Goal: Information Seeking & Learning: Learn about a topic

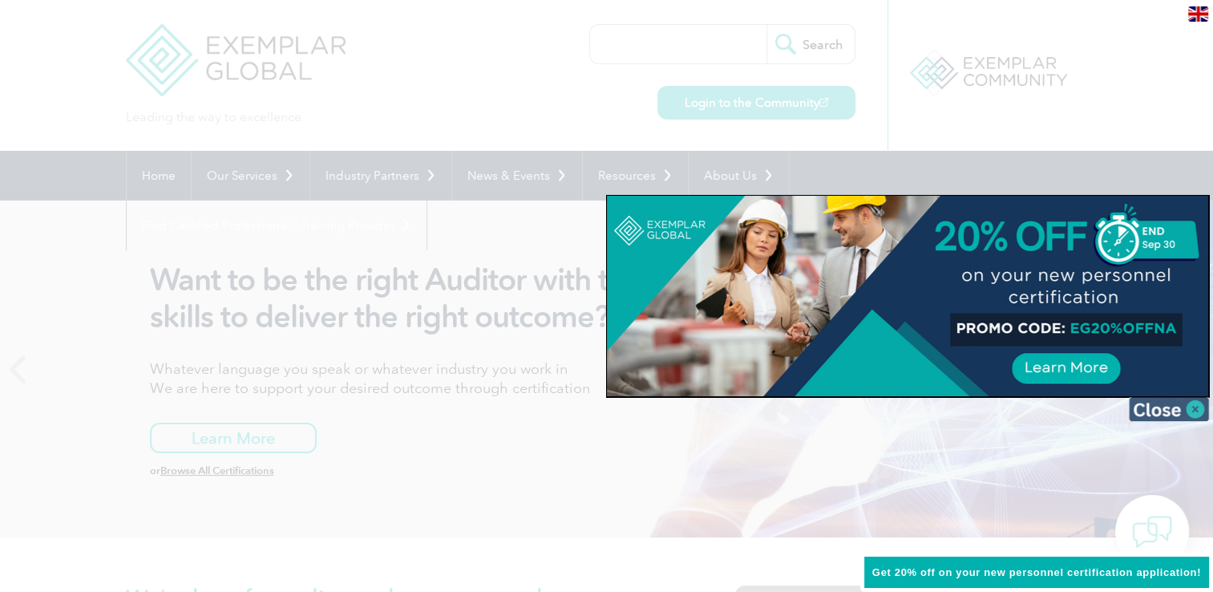
click at [1177, 415] on img at bounding box center [1169, 409] width 80 height 24
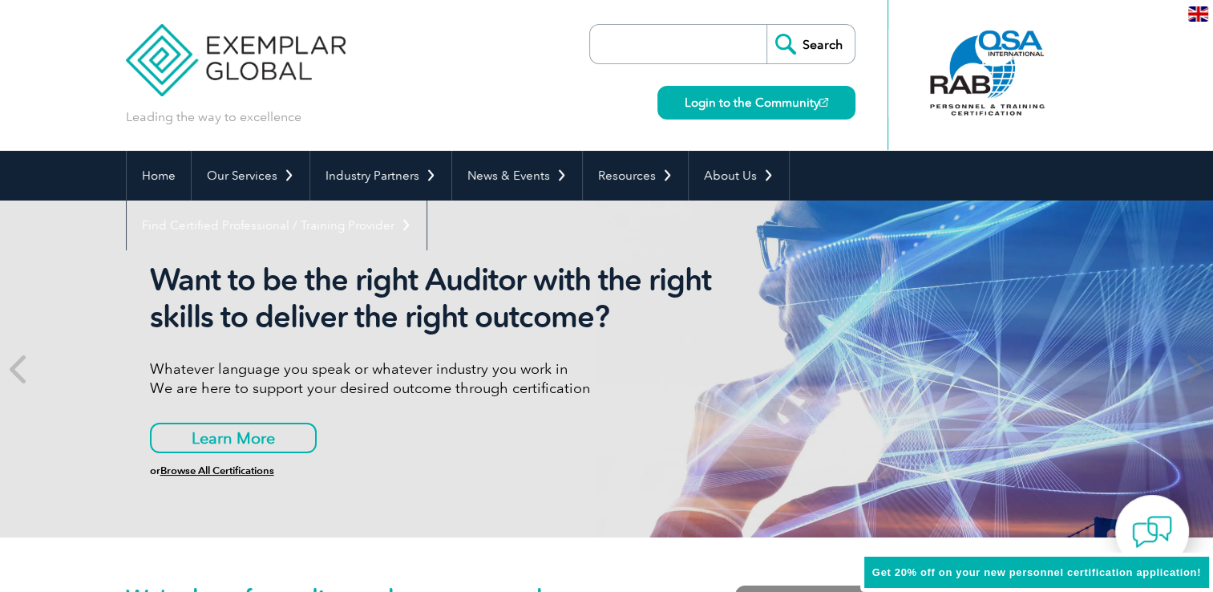
click at [700, 39] on input "search" at bounding box center [682, 44] width 168 height 38
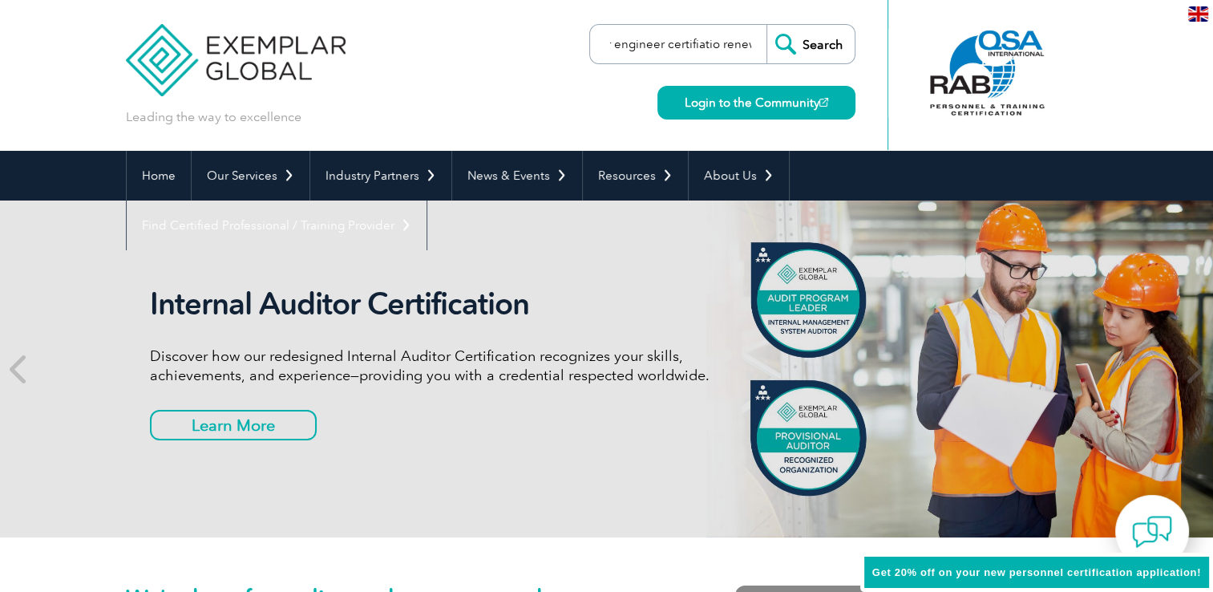
scroll to position [0, 333]
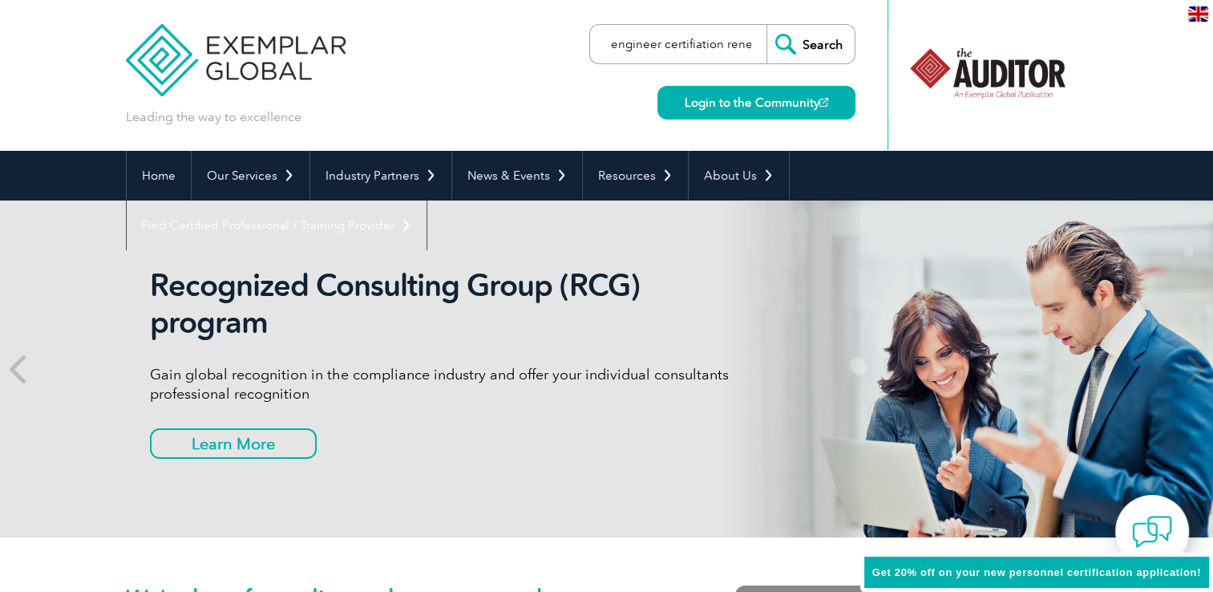
type input "when did continueing education become a requrement for engineer certifiation re…"
click at [820, 44] on input "Search" at bounding box center [811, 44] width 88 height 38
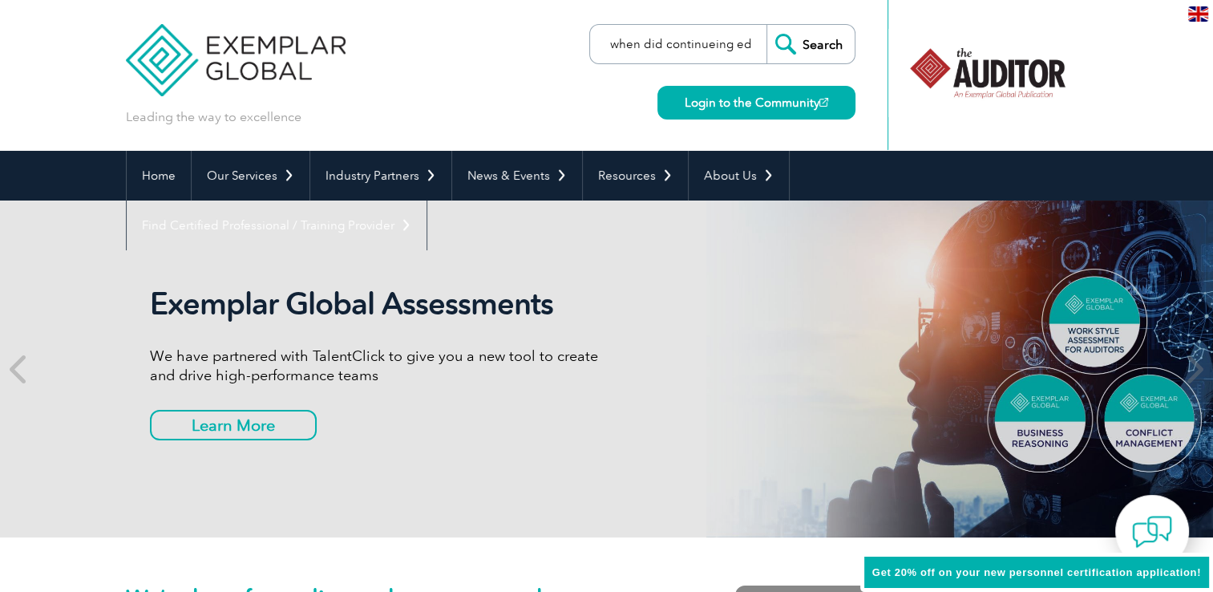
click at [701, 45] on input "when did continueing education become a requrement for engineer certifiation re…" at bounding box center [682, 44] width 168 height 38
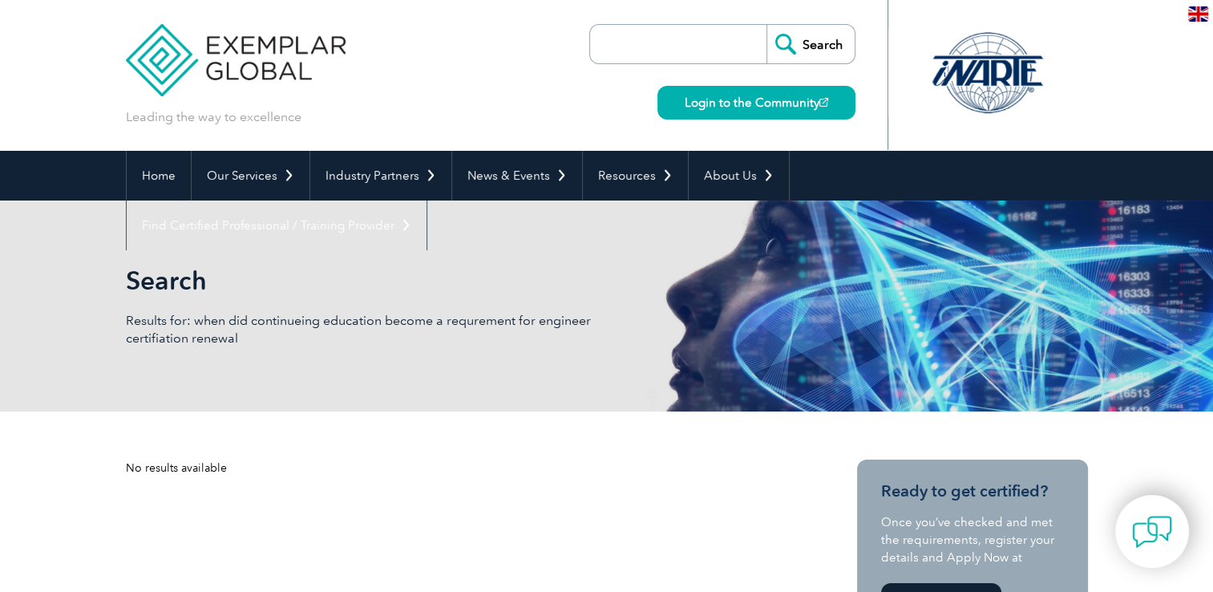
click at [710, 45] on input "search" at bounding box center [682, 44] width 168 height 38
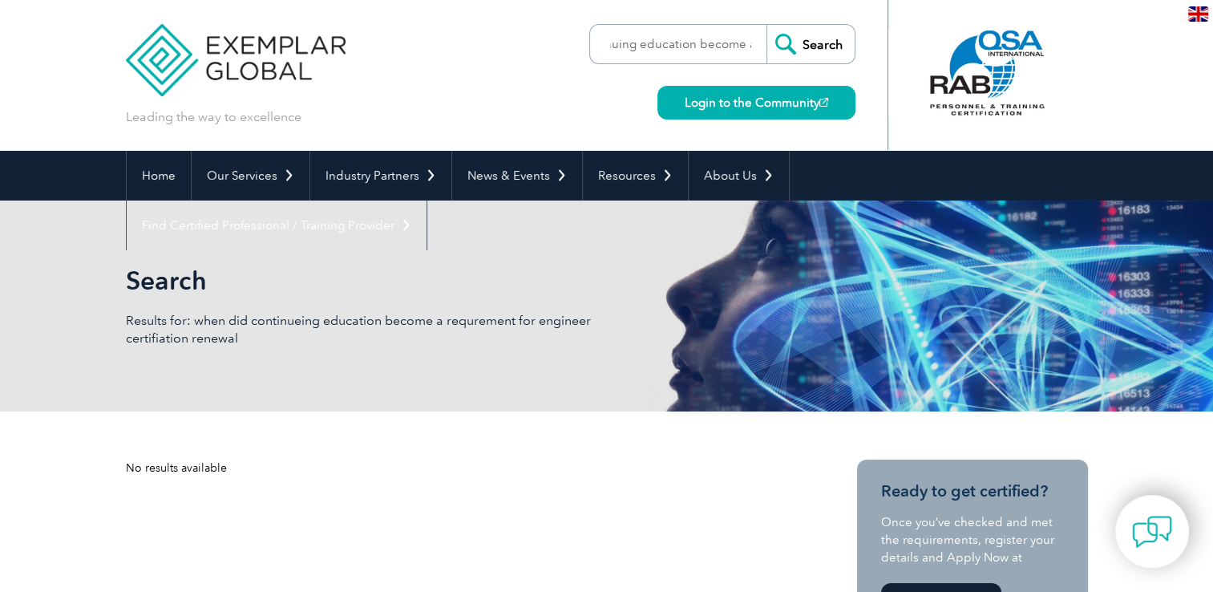
scroll to position [0, 334]
drag, startPoint x: 702, startPoint y: 45, endPoint x: 799, endPoint y: 52, distance: 96.5
click at [799, 52] on form "when did continuing education become a requrement for engineer certifiation ren…" at bounding box center [722, 44] width 266 height 40
click at [619, 47] on input "when did continuing education become a requrement for engineer certifiation ren…" at bounding box center [682, 44] width 168 height 38
click at [632, 43] on input "when did continuing education become a requrement for engineer certifiation ren…" at bounding box center [682, 44] width 168 height 38
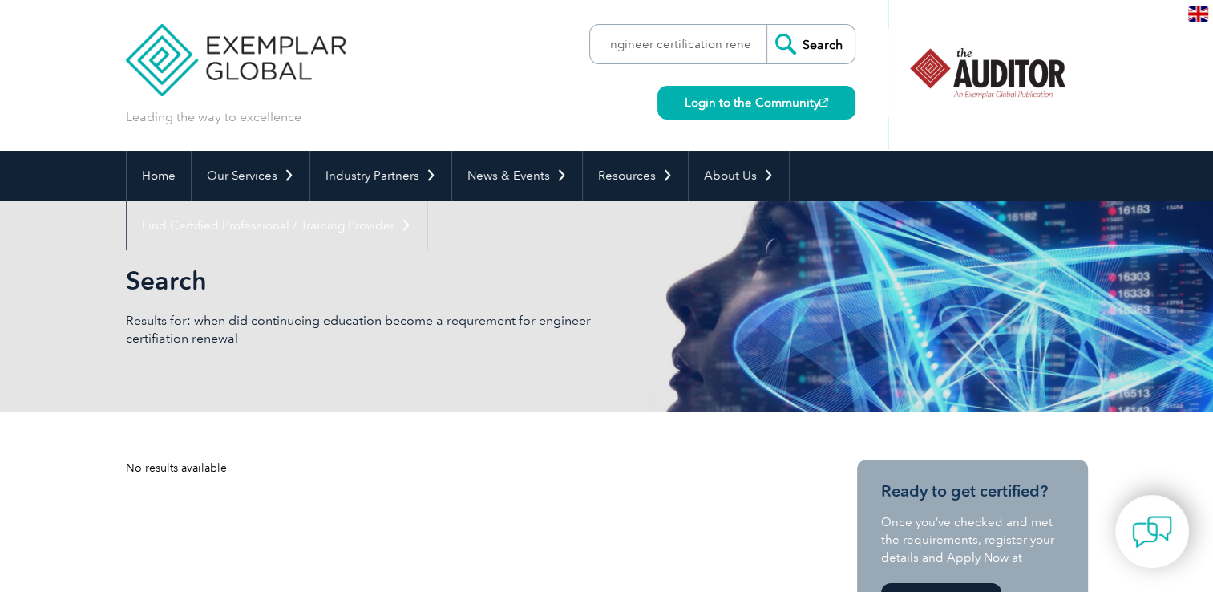
type input "when did continuing education become a requrement for engineer certification re…"
click at [794, 40] on input "Search" at bounding box center [811, 44] width 88 height 38
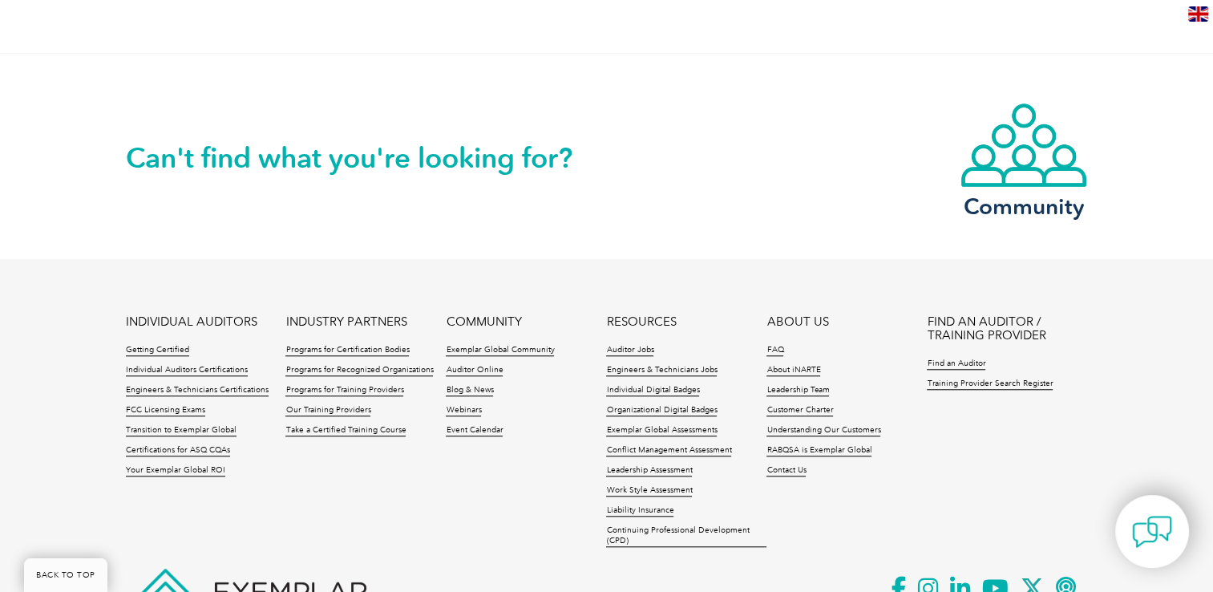
scroll to position [1482, 0]
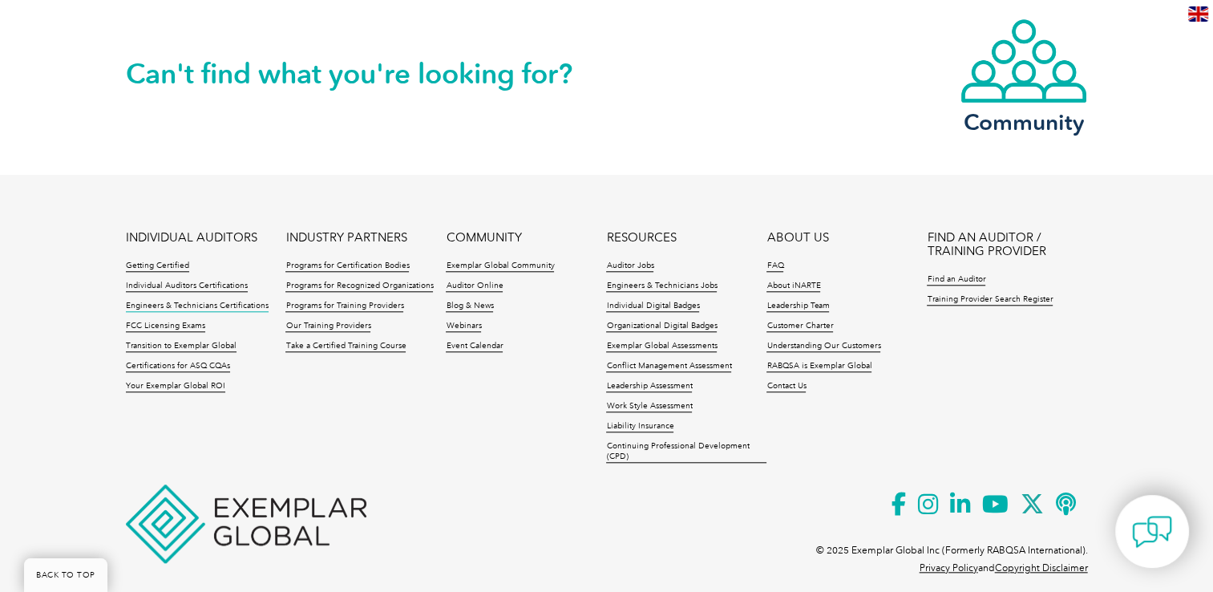
click at [156, 301] on link "Engineers & Technicians Certifications" at bounding box center [197, 306] width 143 height 11
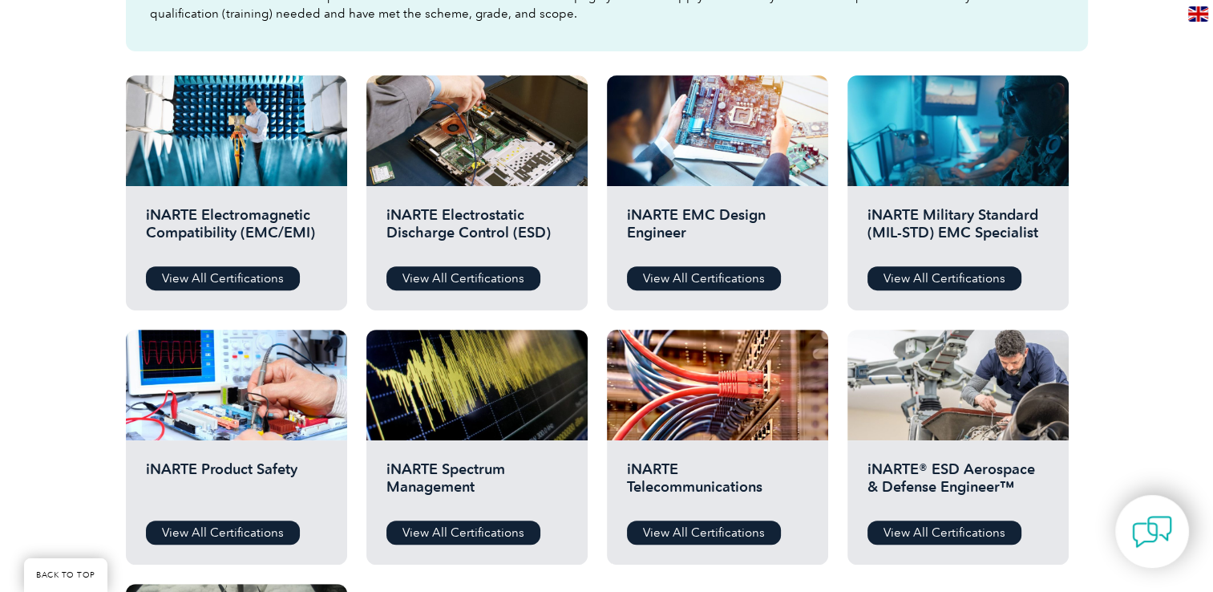
scroll to position [561, 0]
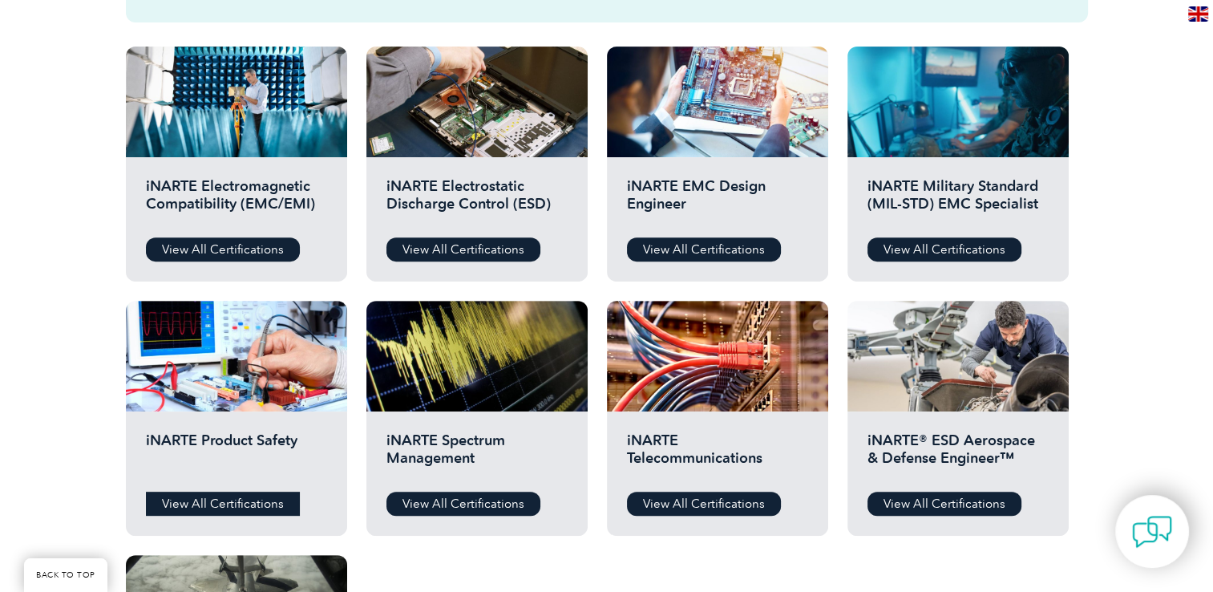
click at [232, 504] on link "View All Certifications" at bounding box center [223, 503] width 154 height 24
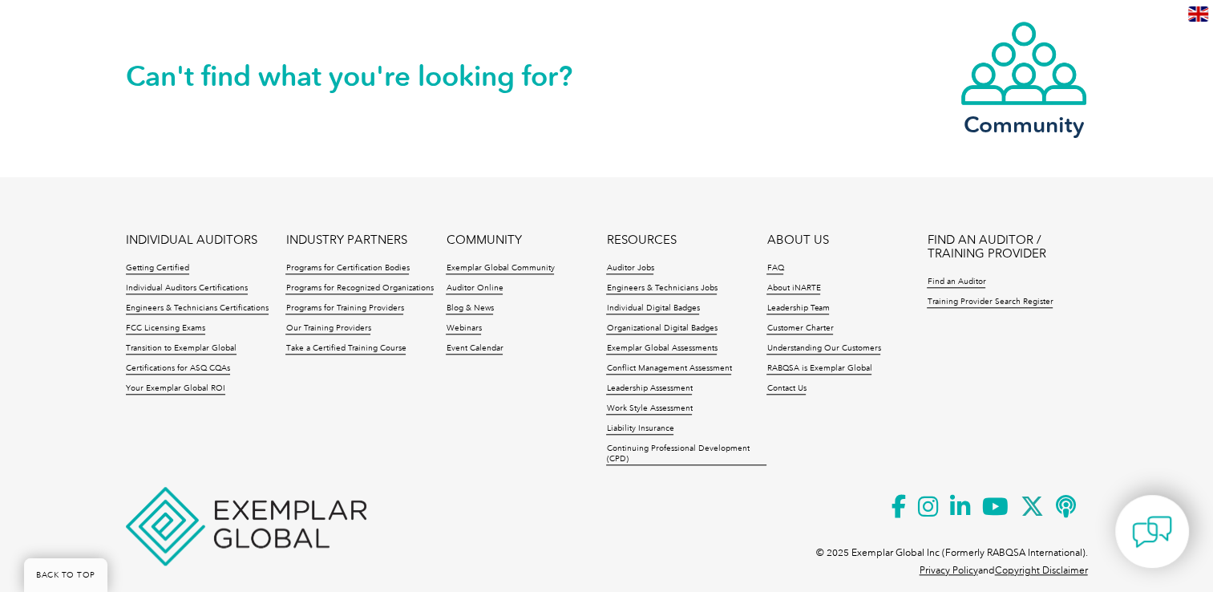
scroll to position [1443, 0]
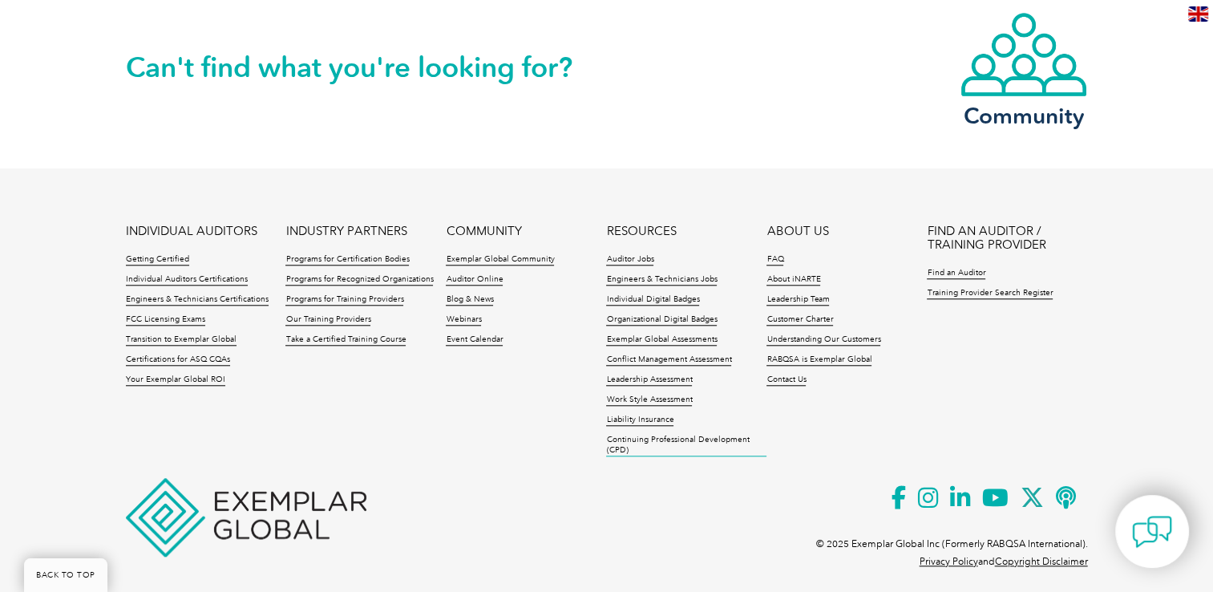
click at [622, 435] on link "Continuing Professional Development (CPD)" at bounding box center [686, 446] width 160 height 22
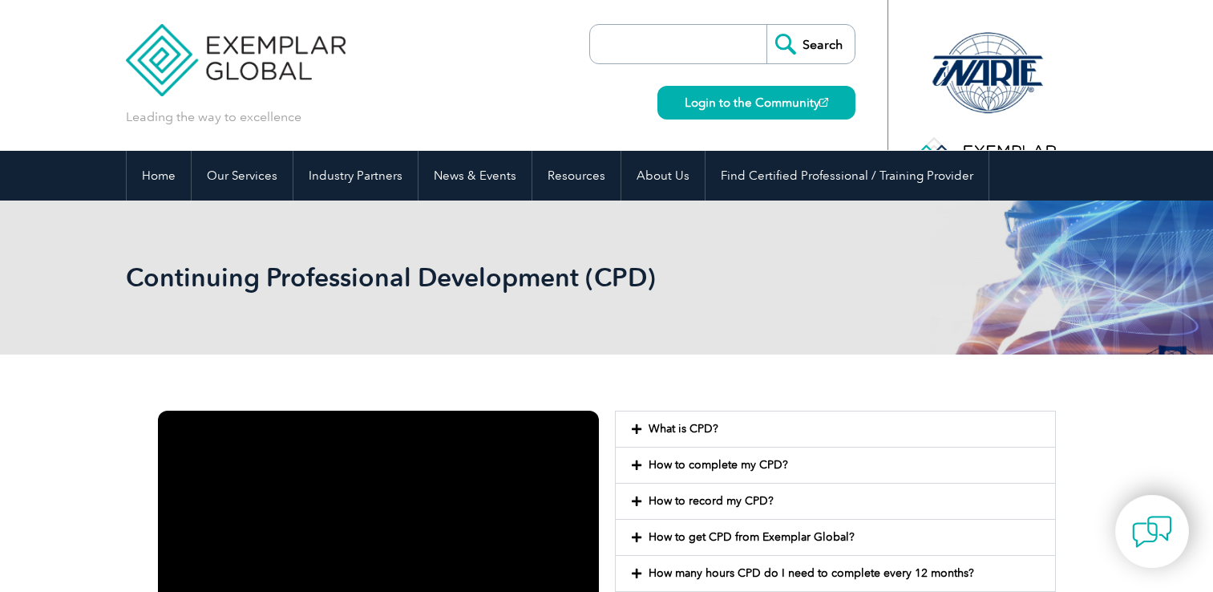
scroll to position [144, 0]
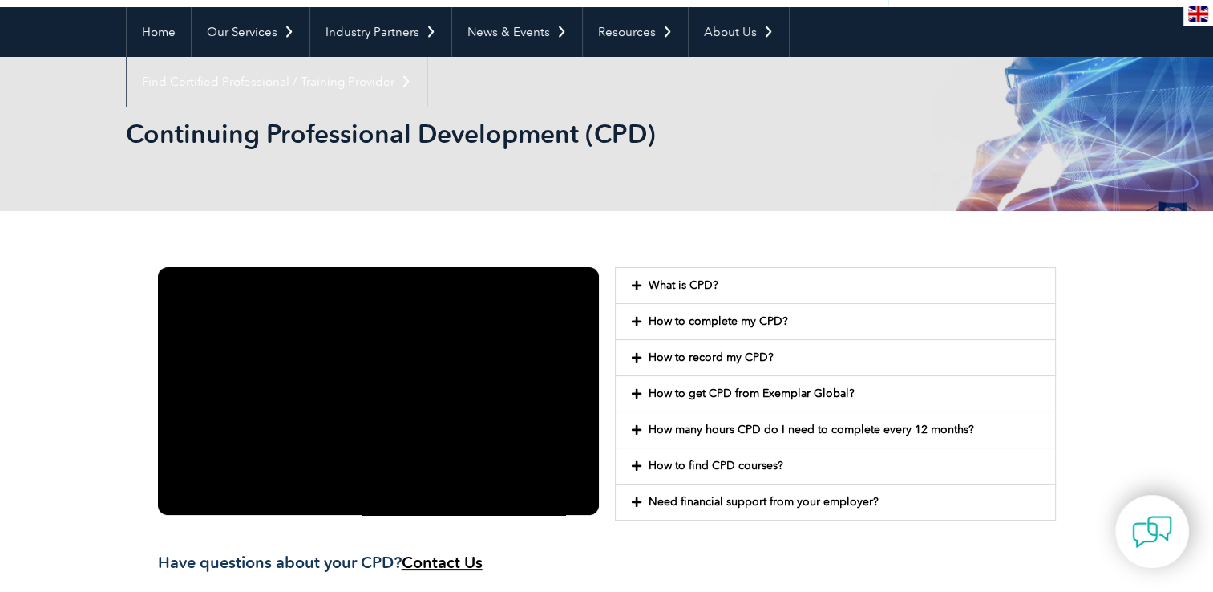
click at [637, 284] on icon at bounding box center [637, 285] width 10 height 11
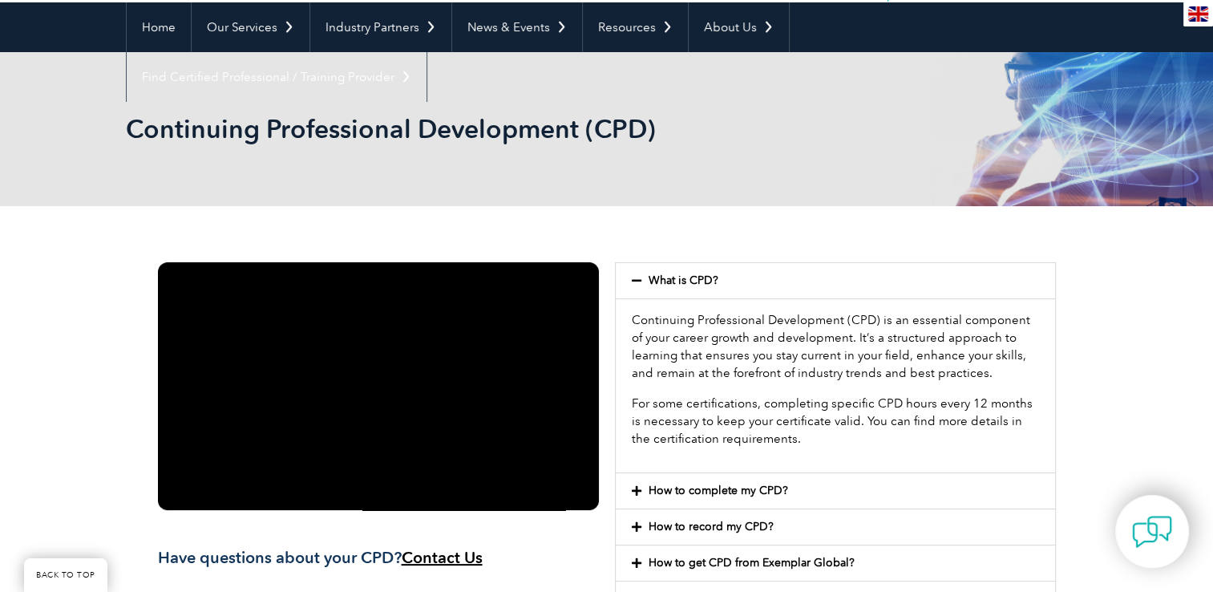
scroll to position [0, 0]
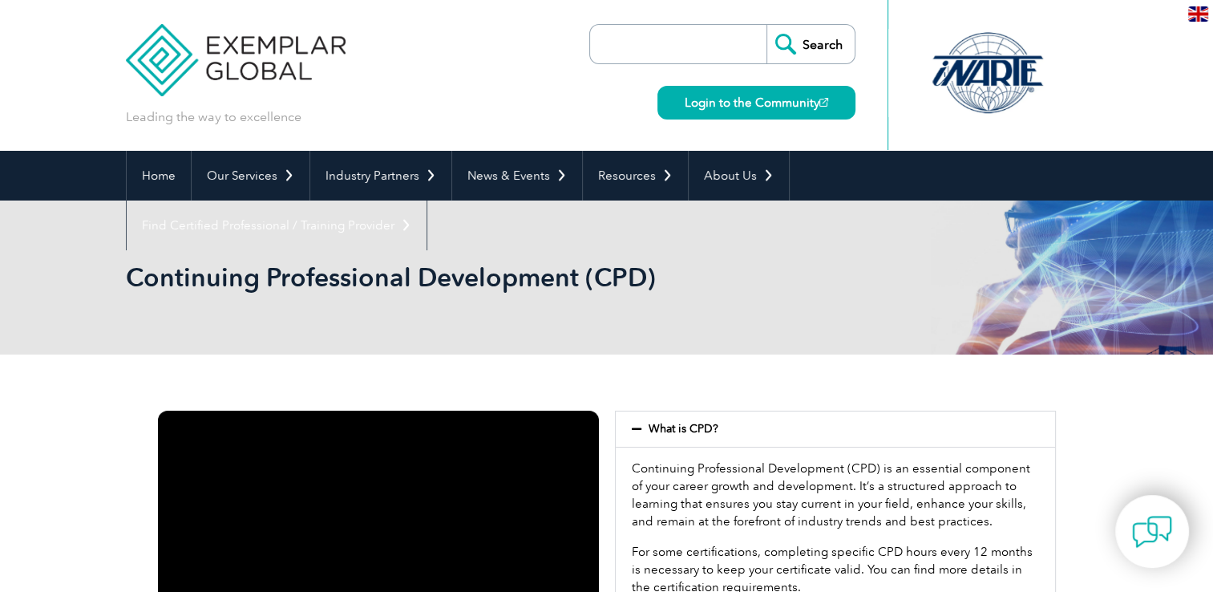
click at [680, 44] on input "search" at bounding box center [682, 44] width 168 height 38
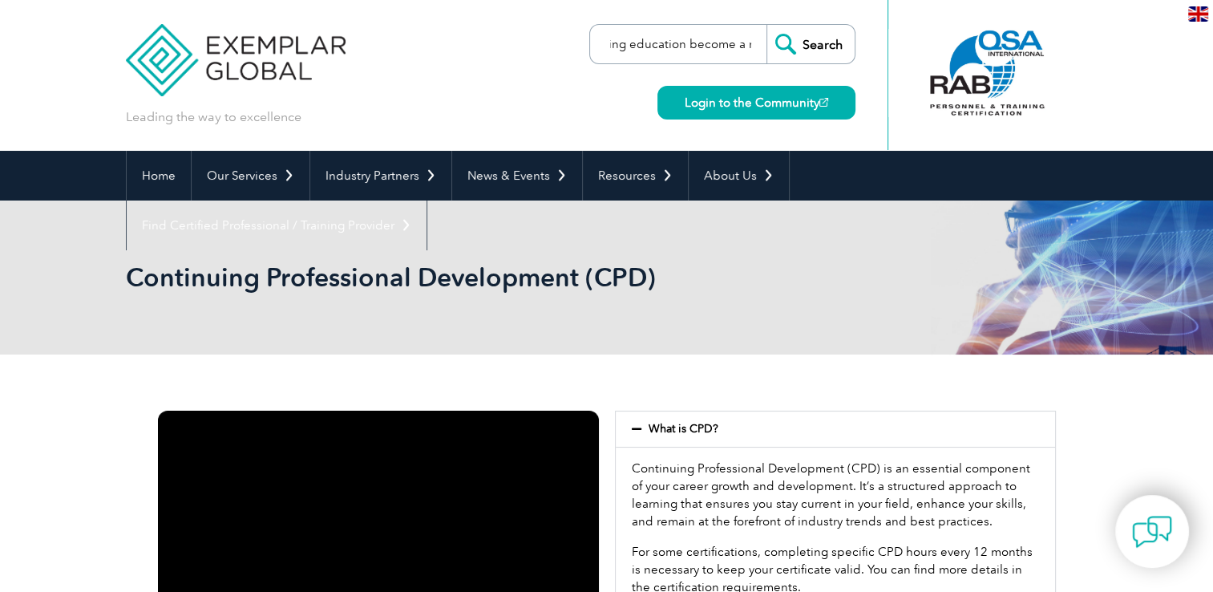
scroll to position [0, 135]
drag, startPoint x: 662, startPoint y: 42, endPoint x: 651, endPoint y: 45, distance: 11.5
click at [651, 45] on input "when did continueing education become a requrement for engineer certifiation re…" at bounding box center [682, 44] width 168 height 38
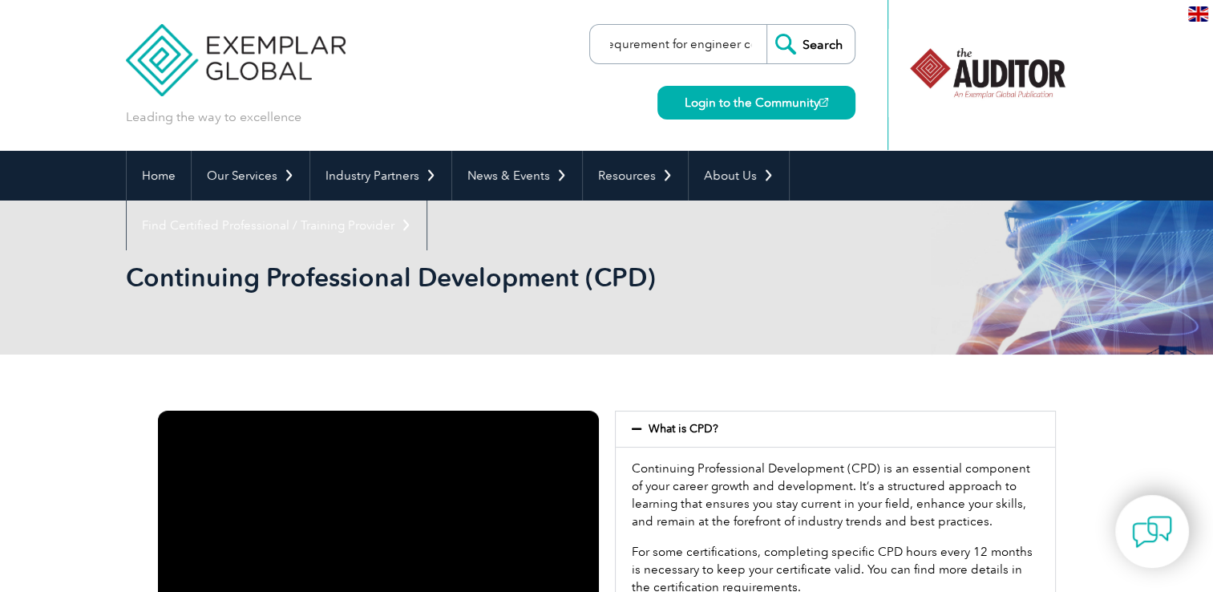
scroll to position [0, 61]
type input "when did CPD become a requirement for engineer certifiation renewal"
click at [790, 41] on input "Search" at bounding box center [811, 44] width 88 height 38
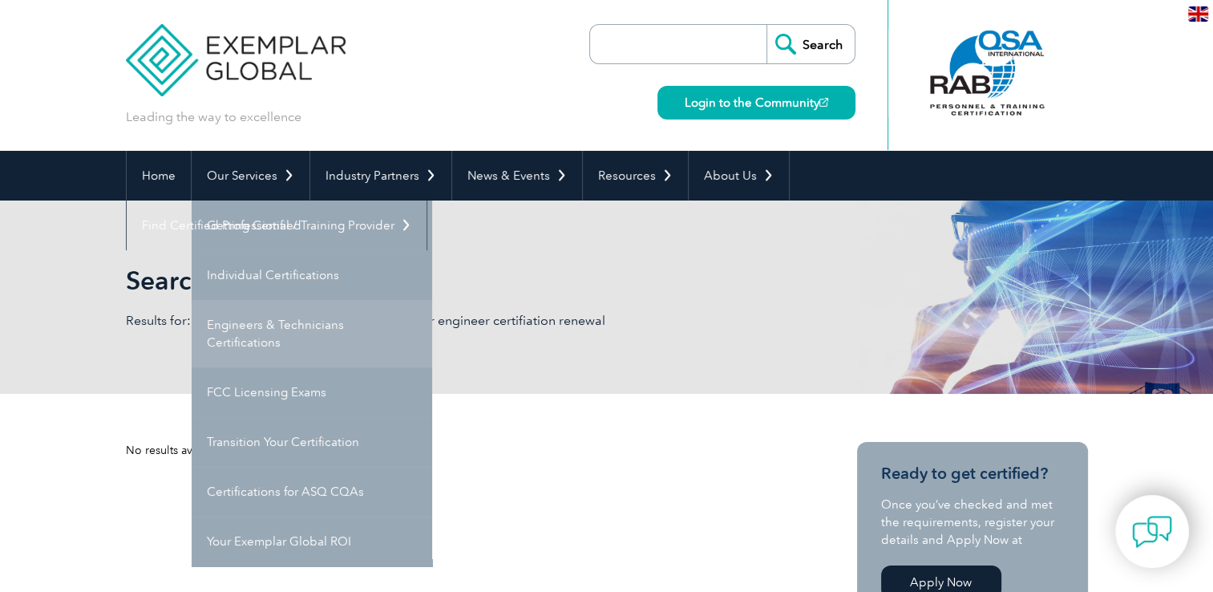
click at [248, 326] on link "Engineers & Technicians Certifications" at bounding box center [312, 333] width 241 height 67
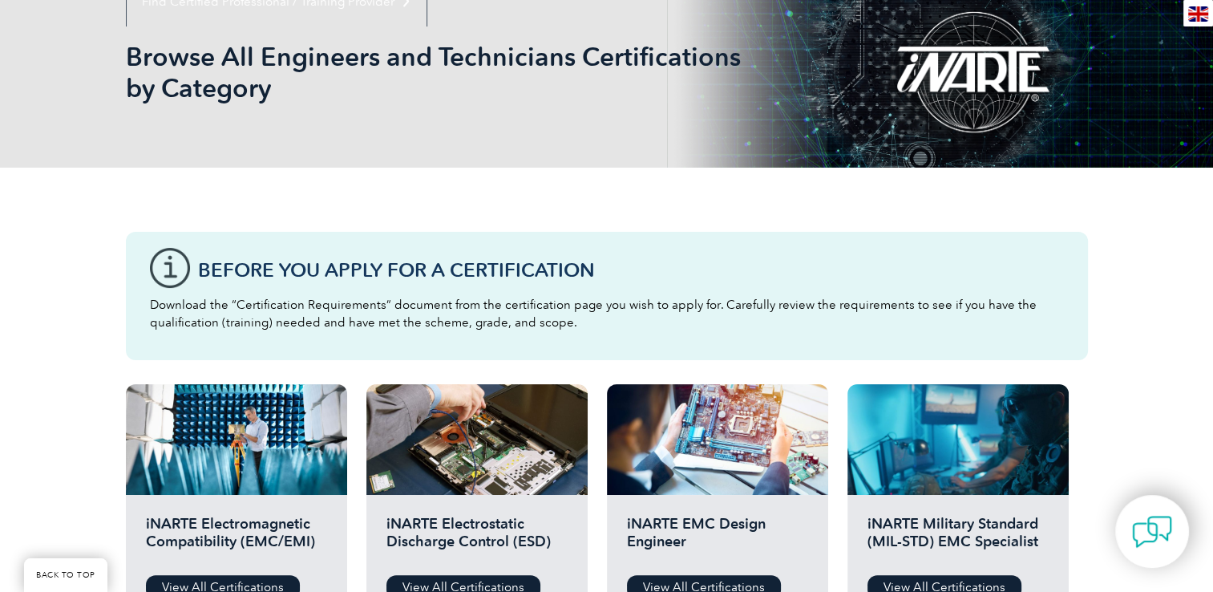
scroll to position [321, 0]
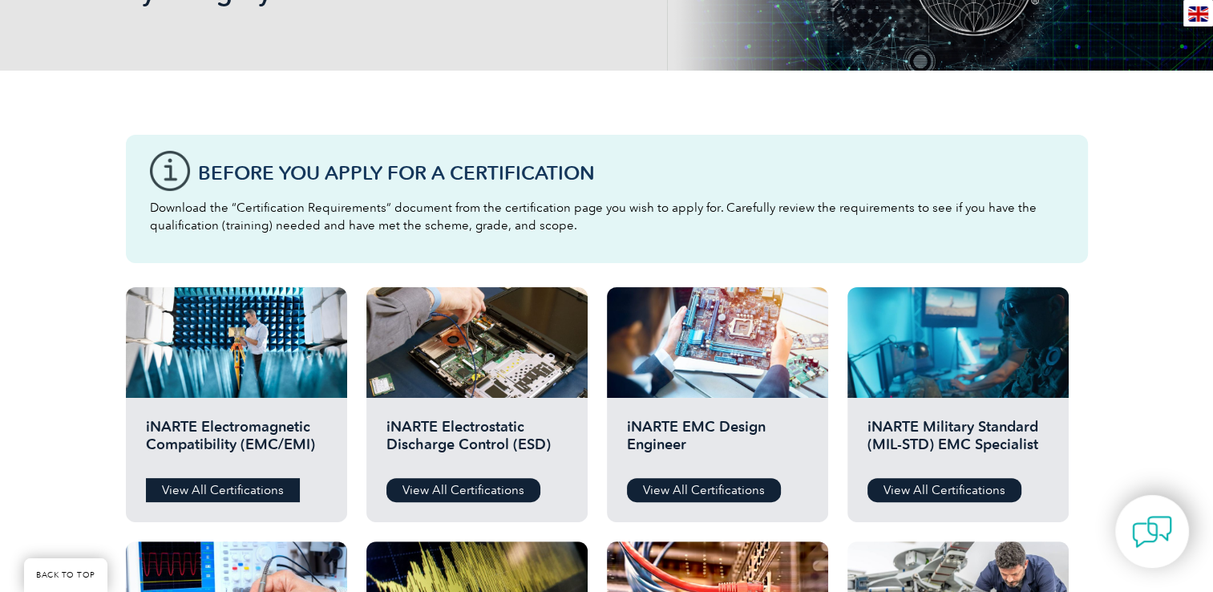
click at [204, 484] on link "View All Certifications" at bounding box center [223, 490] width 154 height 24
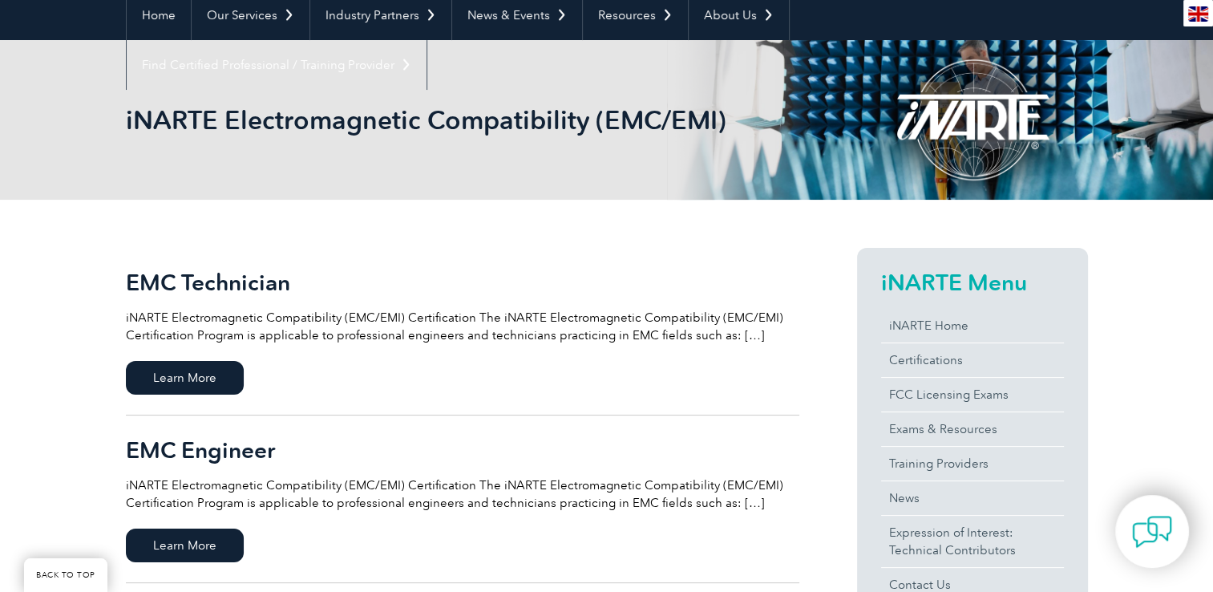
scroll to position [241, 0]
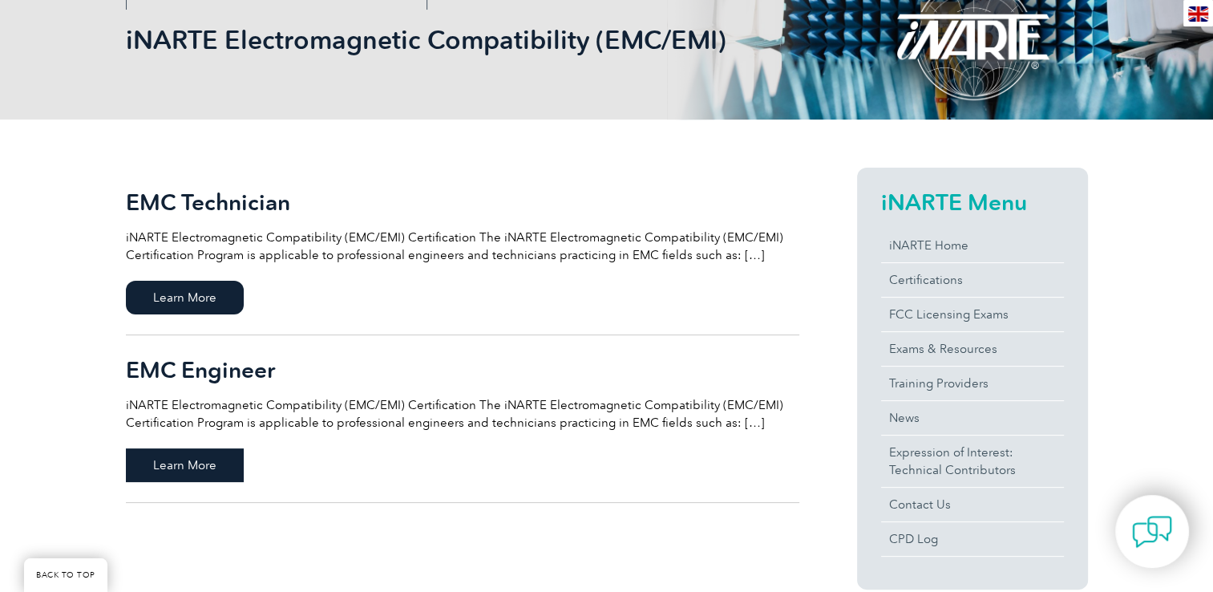
click at [211, 455] on span "Learn More" at bounding box center [185, 465] width 118 height 34
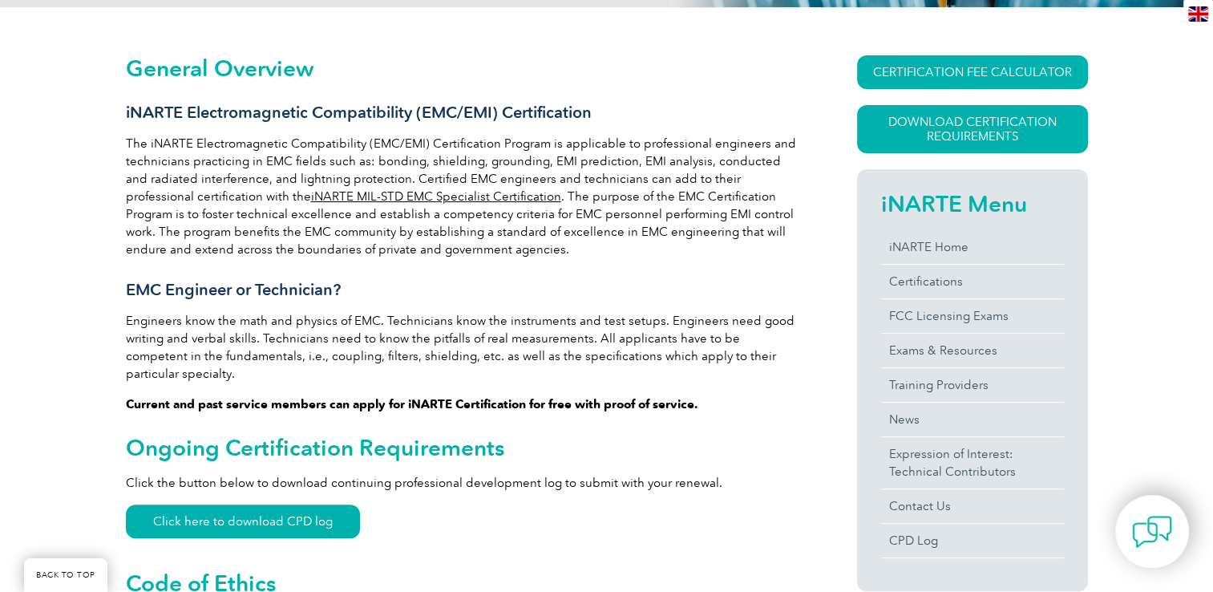
scroll to position [384, 0]
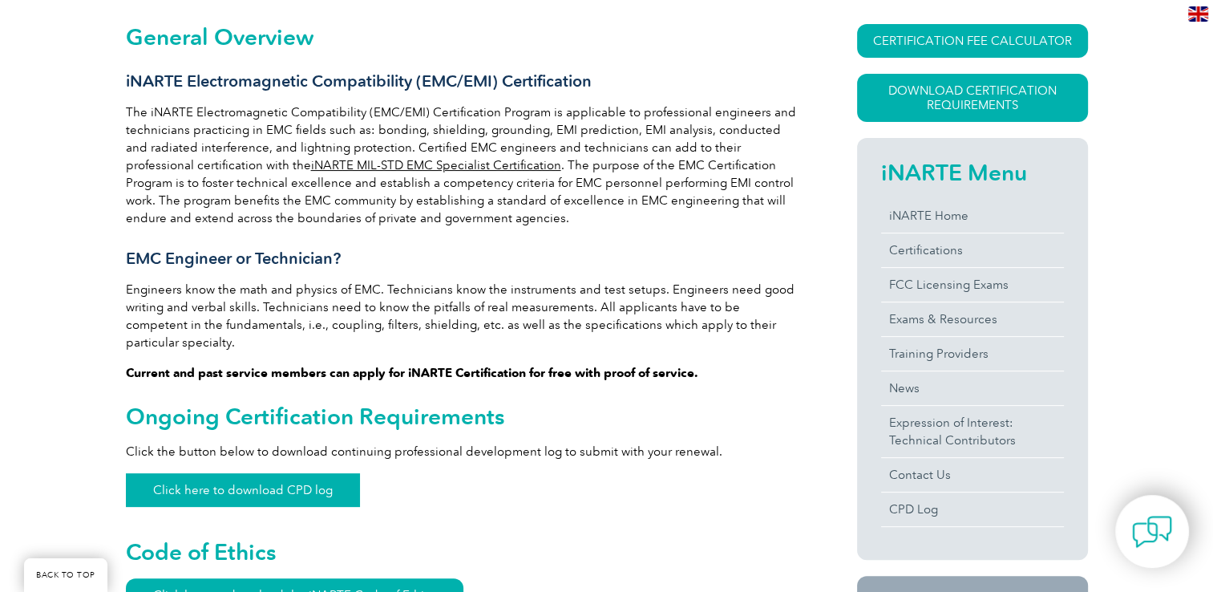
click at [234, 473] on link "Click here to download CPD log" at bounding box center [243, 490] width 234 height 34
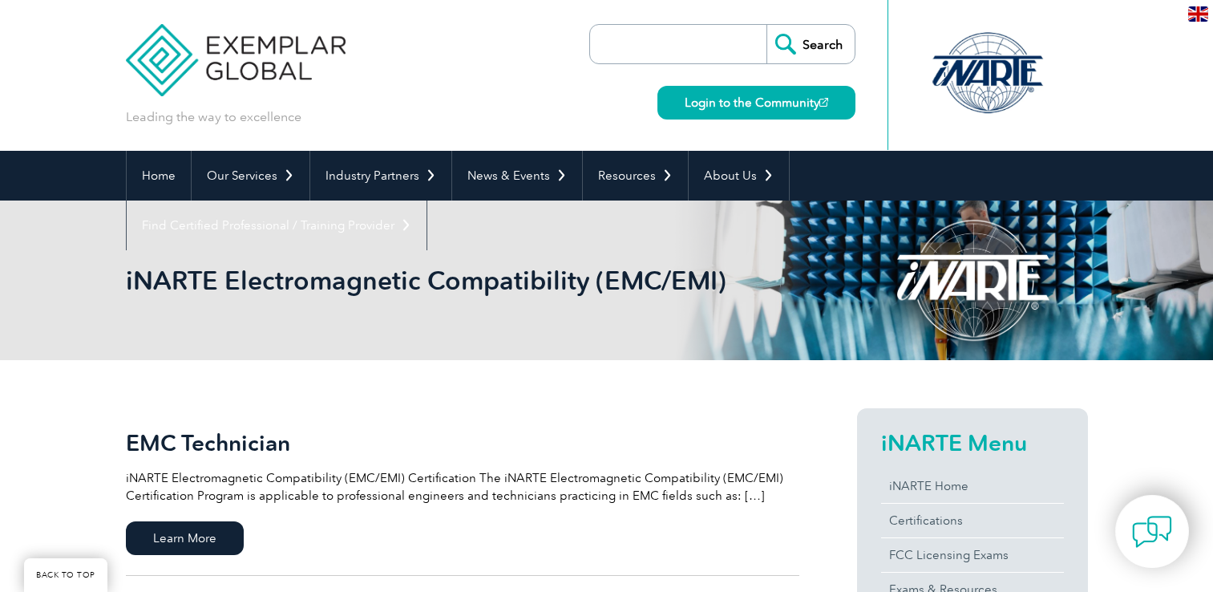
scroll to position [241, 0]
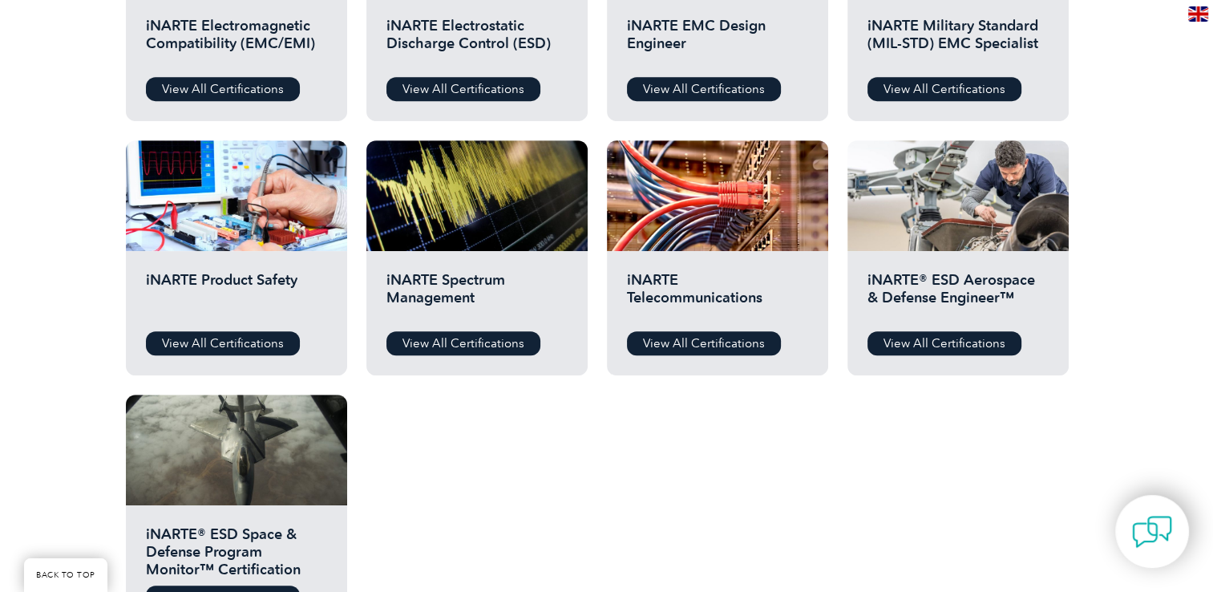
scroll to position [802, 0]
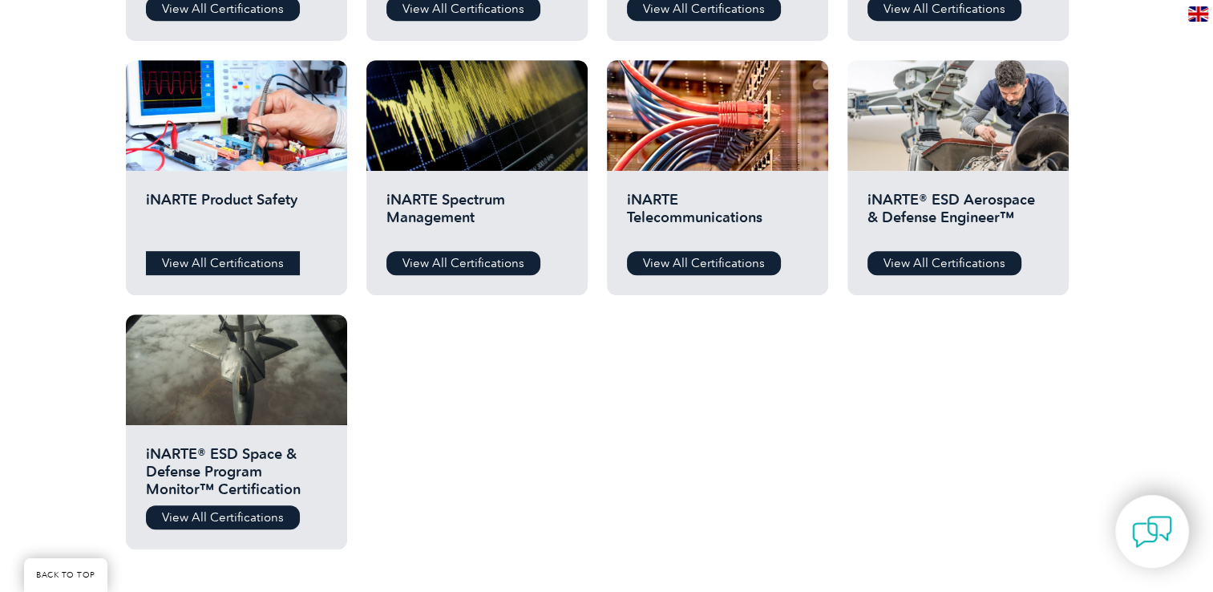
click at [230, 257] on link "View All Certifications" at bounding box center [223, 263] width 154 height 24
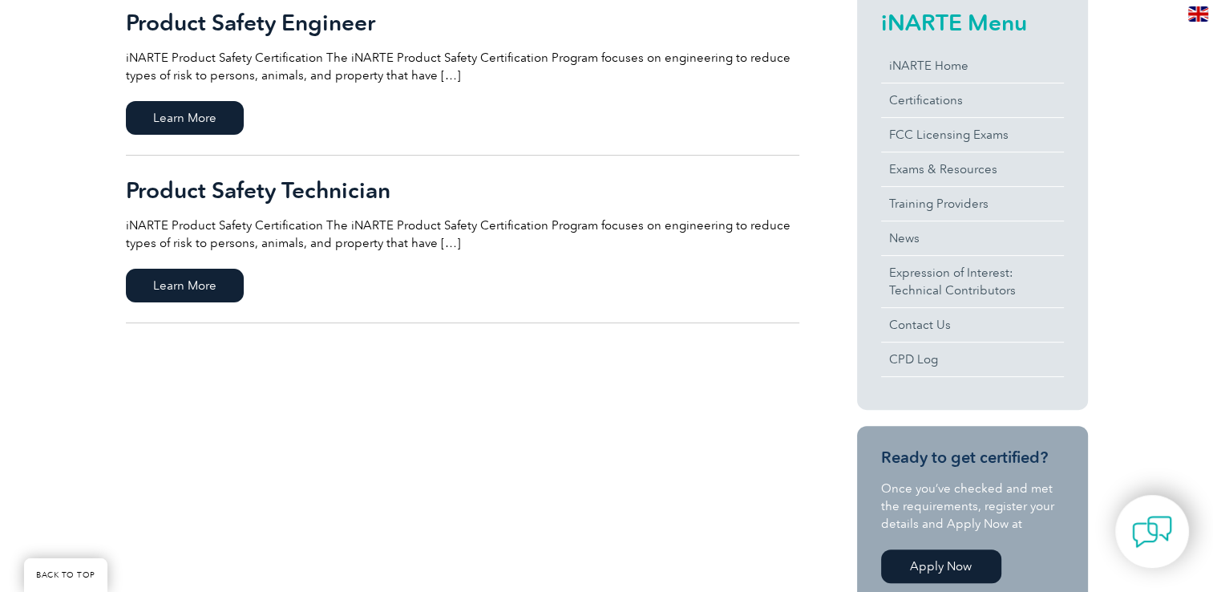
scroll to position [321, 0]
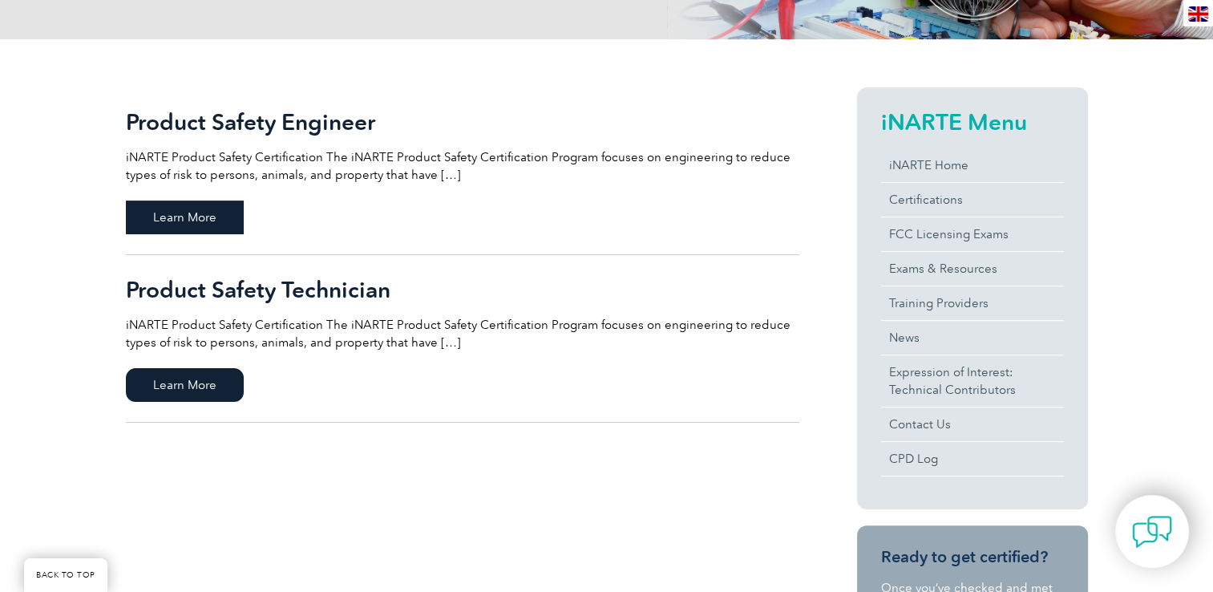
click at [192, 210] on span "Learn More" at bounding box center [185, 217] width 118 height 34
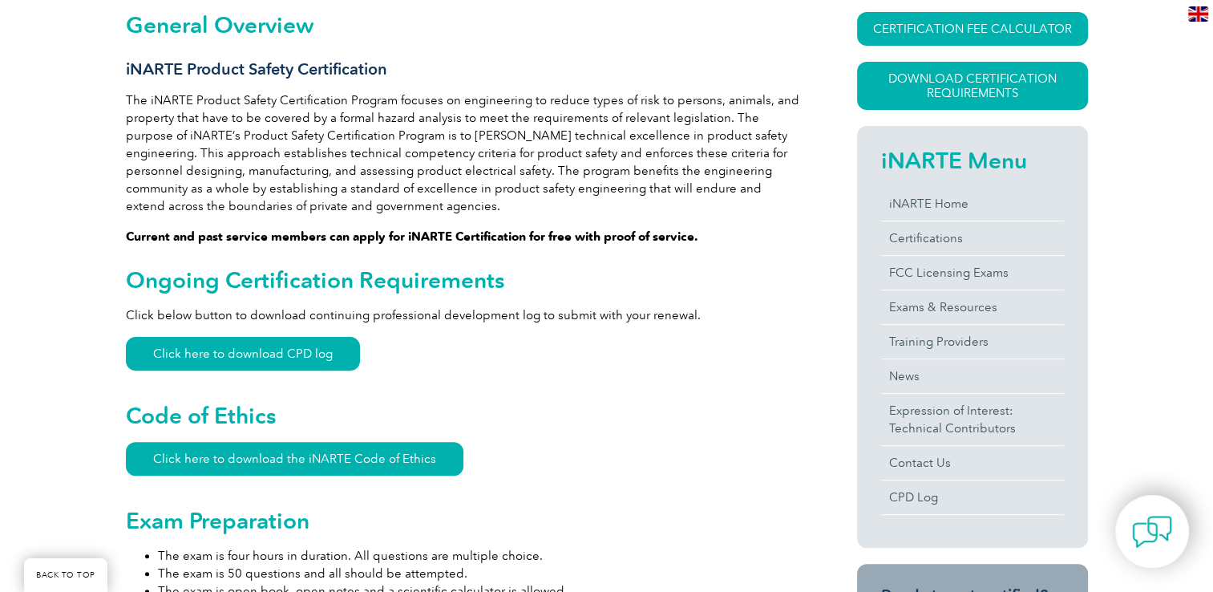
scroll to position [401, 0]
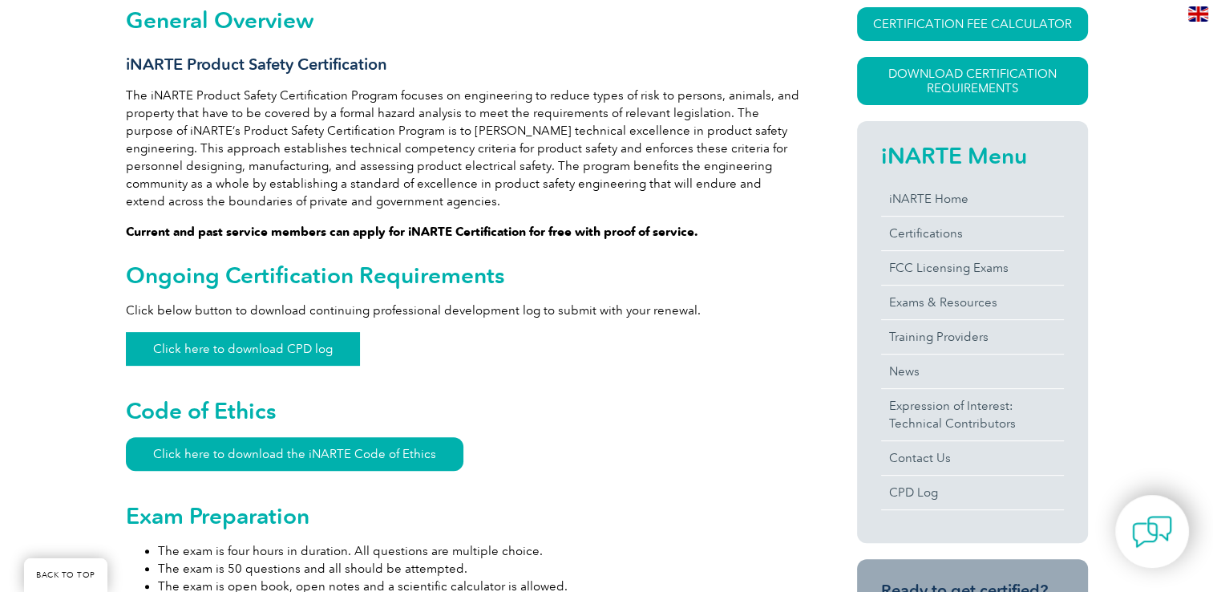
click at [257, 344] on link "Click here to download CPD log" at bounding box center [243, 349] width 234 height 34
